Goal: Obtain resource: Obtain resource

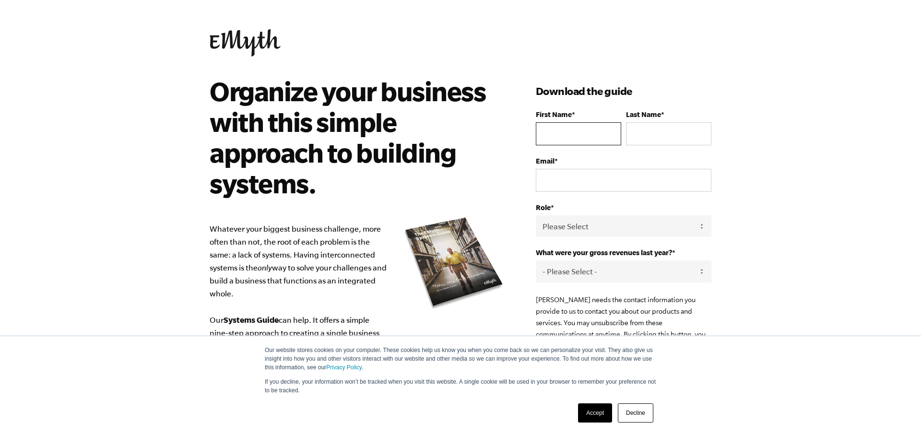
click at [604, 145] on input "First Name *" at bounding box center [578, 133] width 85 height 23
type input "bacan"
click at [687, 145] on input "Last Name *" at bounding box center [668, 133] width 85 height 23
type input "person"
click at [619, 192] on input "Email *" at bounding box center [624, 180] width 176 height 23
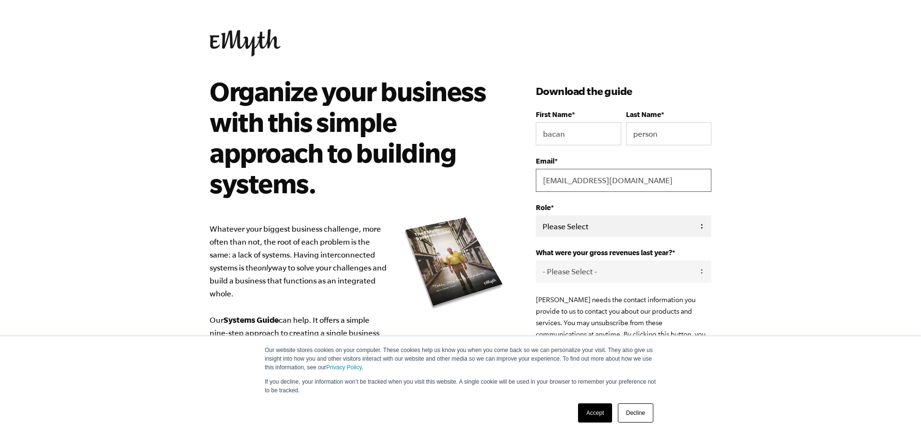
type input "[EMAIL_ADDRESS][DOMAIN_NAME]"
click at [536, 215] on select "Please Select Owner Partner / Co-Owner Executive Employee / Other" at bounding box center [624, 226] width 176 height 22
select select "Owner"
click option "Owner" at bounding box center [0, 0] width 0 height 0
click at [536, 261] on select "- Please Select - 0-75K 76-150K 151-275K 276-500K 501-750K 751-1M 1-2.5M 2.5-5M…" at bounding box center [624, 272] width 176 height 22
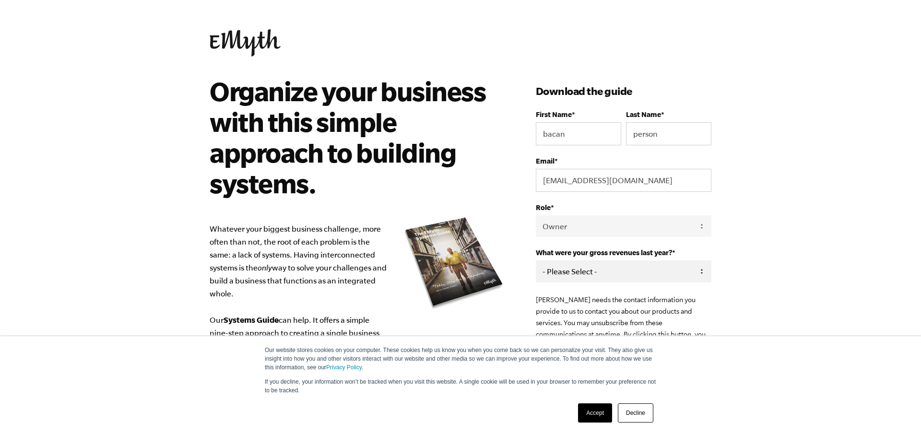
select select "0-75K"
click option "0-75K" at bounding box center [0, 0] width 0 height 0
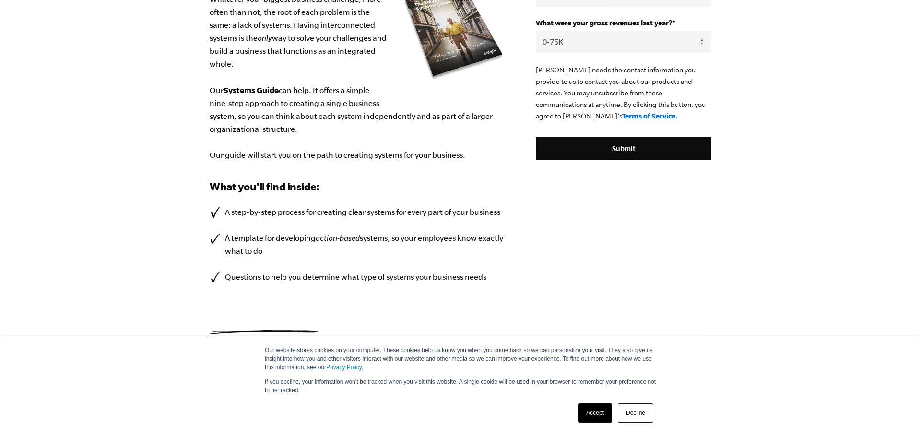
scroll to position [253, 0]
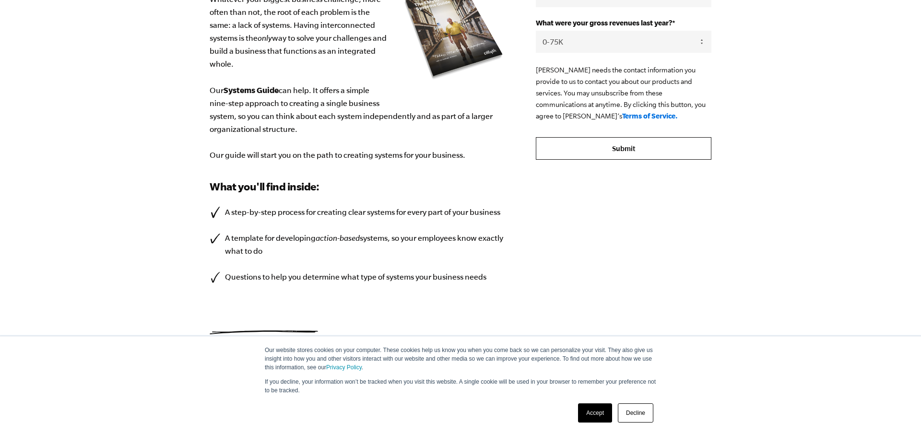
click at [641, 160] on input "Submit" at bounding box center [624, 148] width 176 height 23
